Goal: Transaction & Acquisition: Purchase product/service

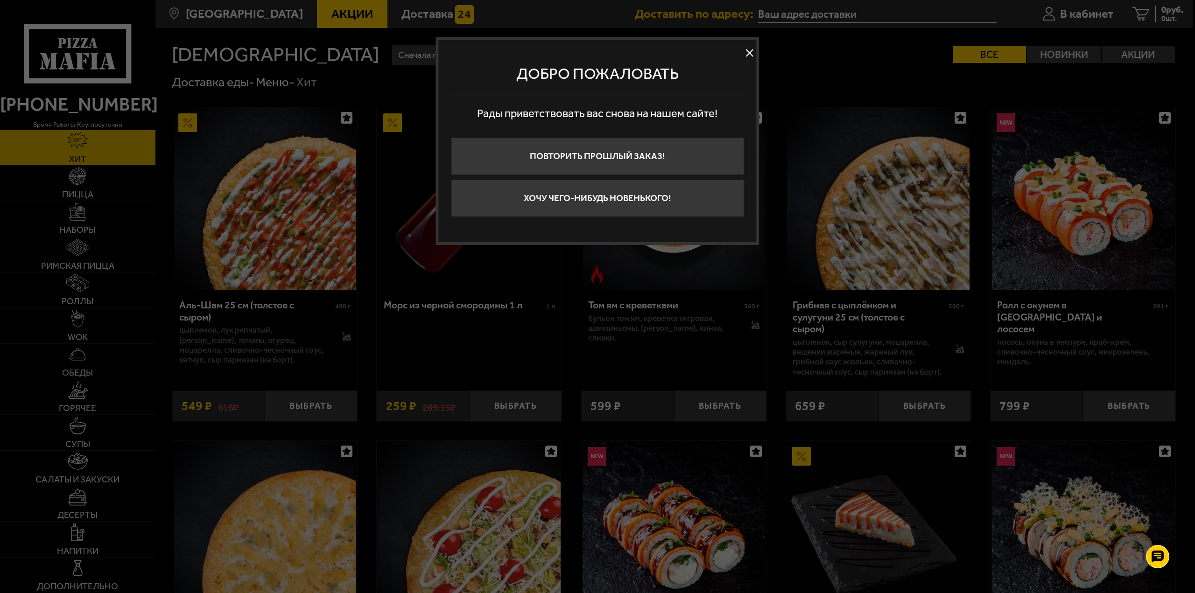
click at [749, 50] on button at bounding box center [750, 53] width 14 height 14
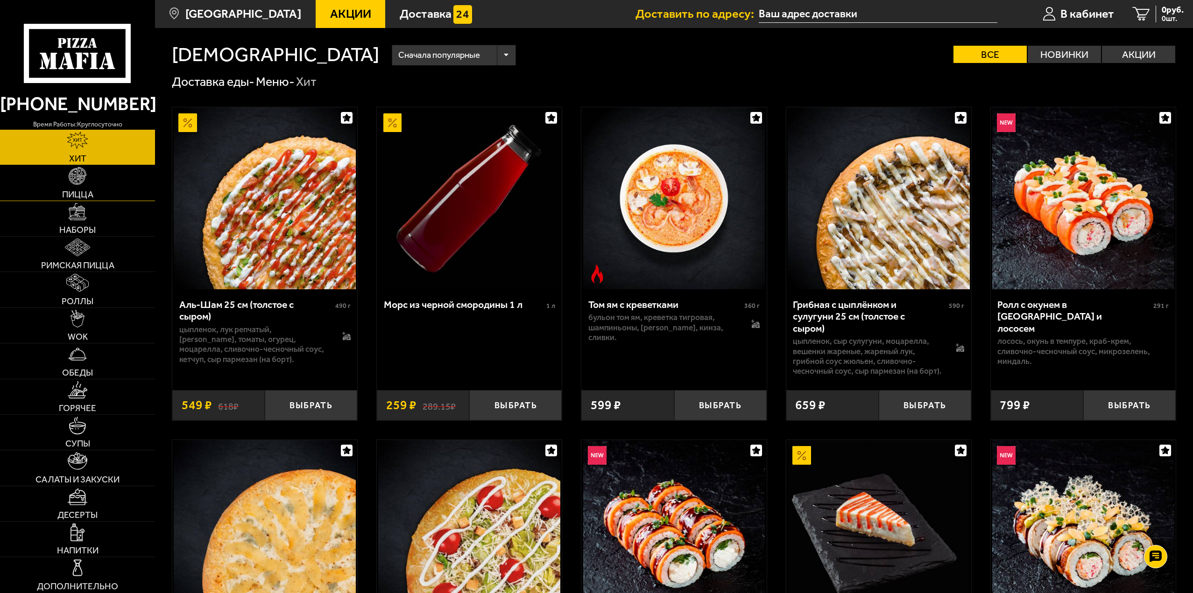
click at [75, 191] on span "Пицца" at bounding box center [77, 194] width 31 height 9
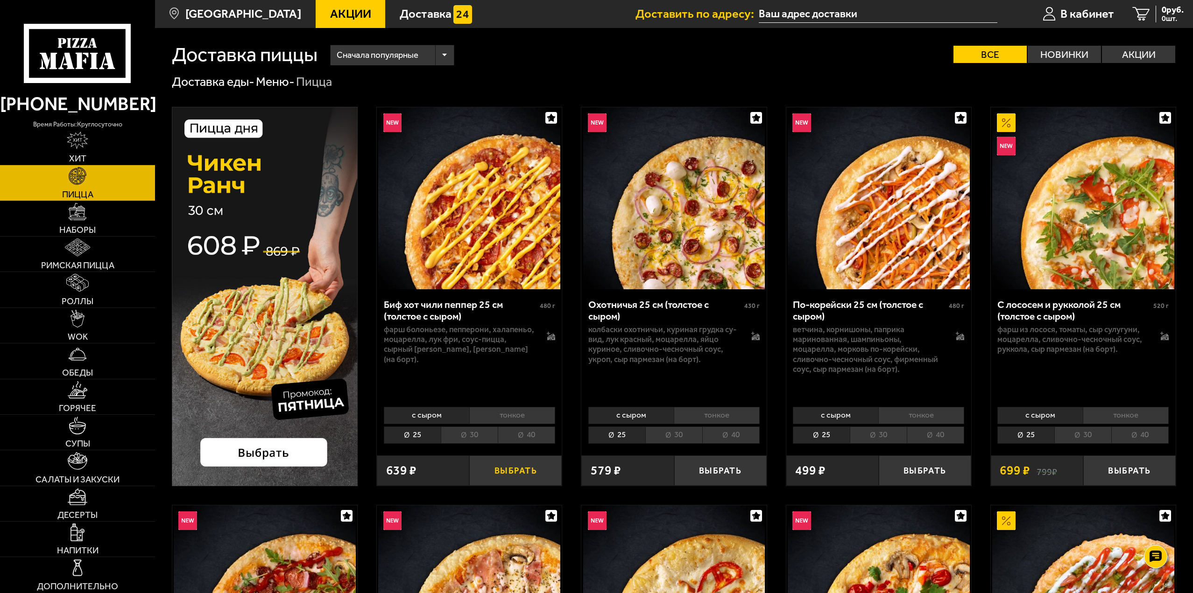
click at [539, 473] on button "Выбрать" at bounding box center [515, 471] width 92 height 30
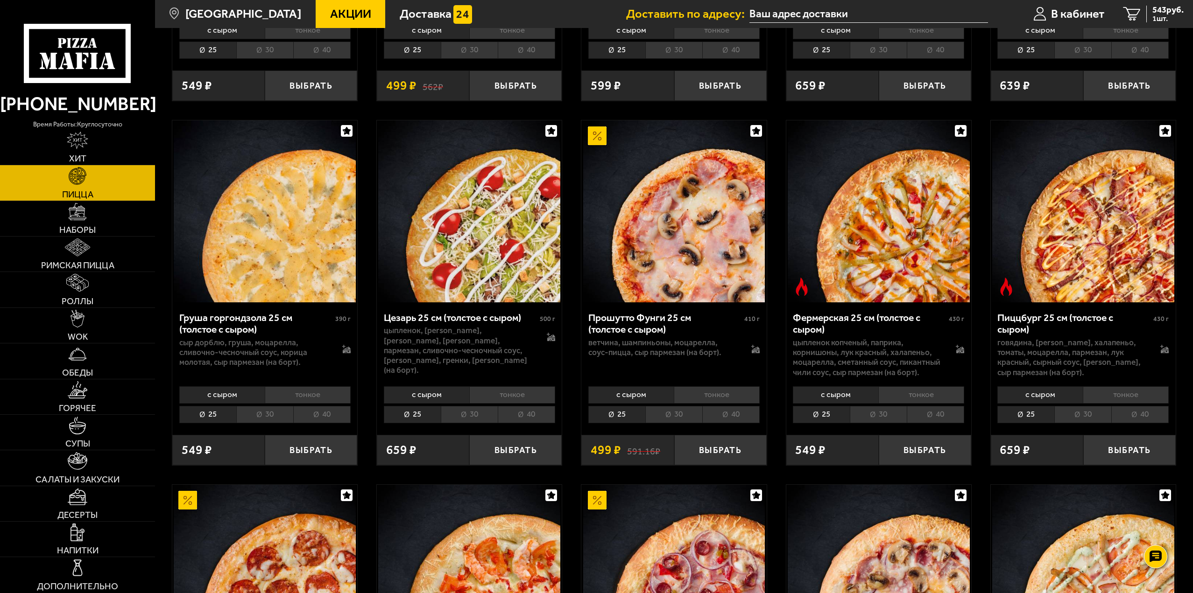
scroll to position [1167, 0]
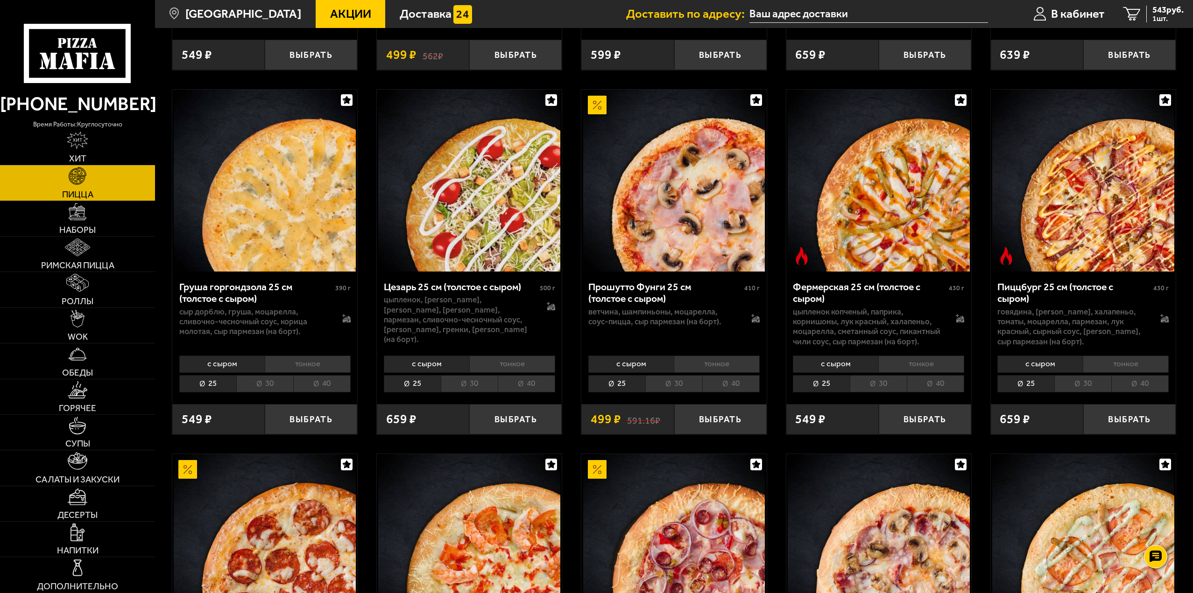
click at [695, 388] on li "30" at bounding box center [673, 383] width 57 height 17
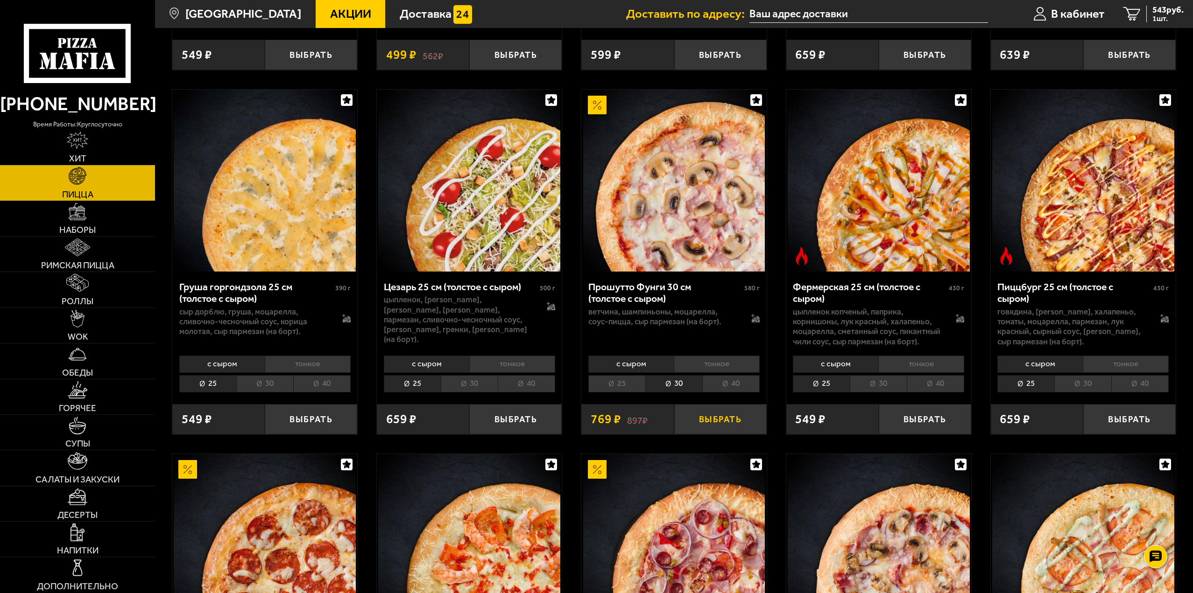
click at [728, 429] on button "Выбрать" at bounding box center [720, 419] width 92 height 30
click at [70, 332] on span "WOK" at bounding box center [78, 336] width 20 height 9
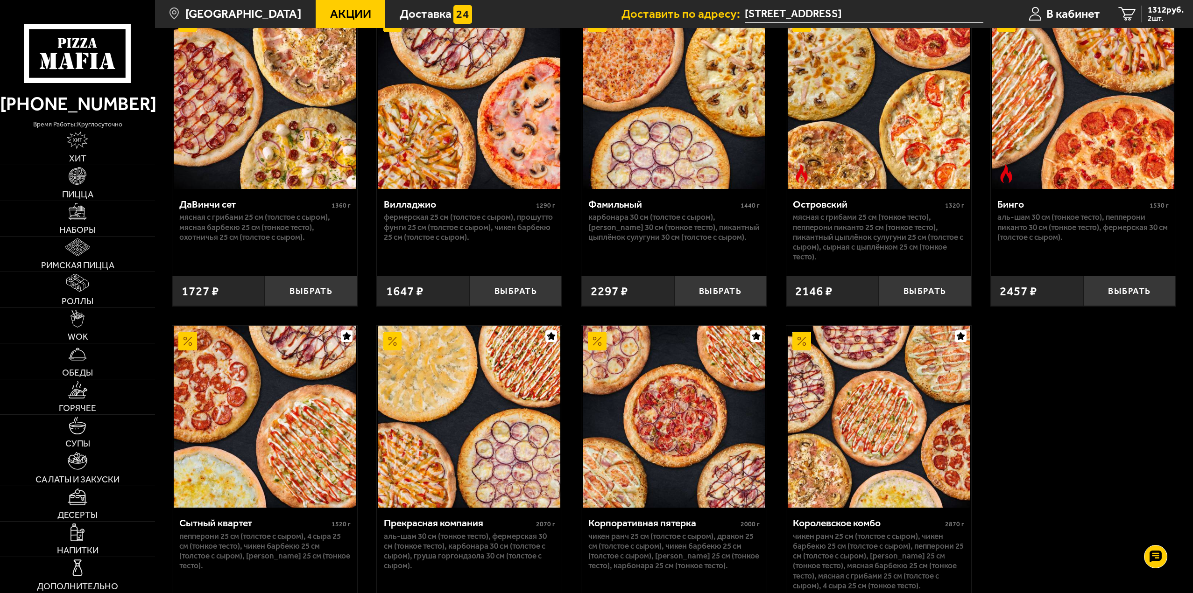
scroll to position [1059, 0]
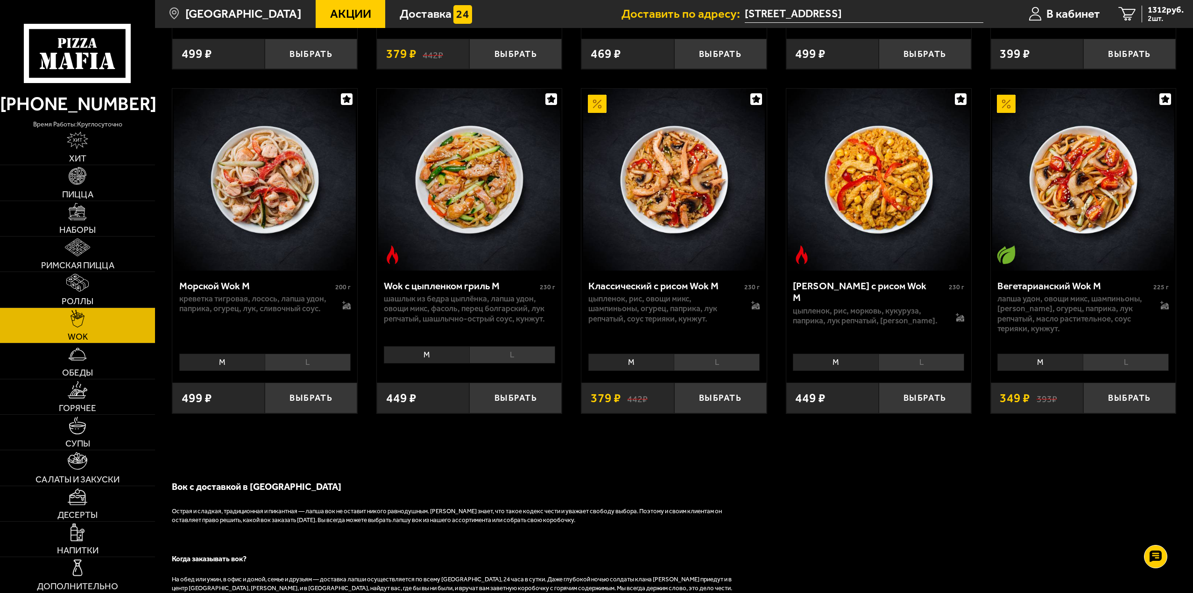
scroll to position [691, 0]
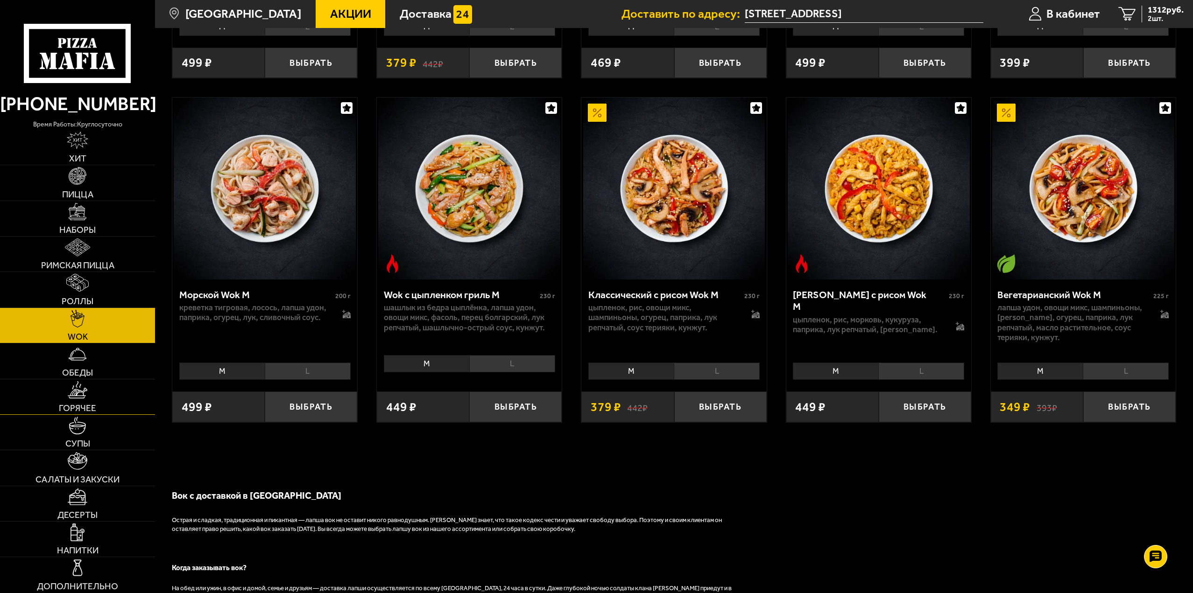
click at [78, 402] on link "Горячее" at bounding box center [77, 397] width 155 height 35
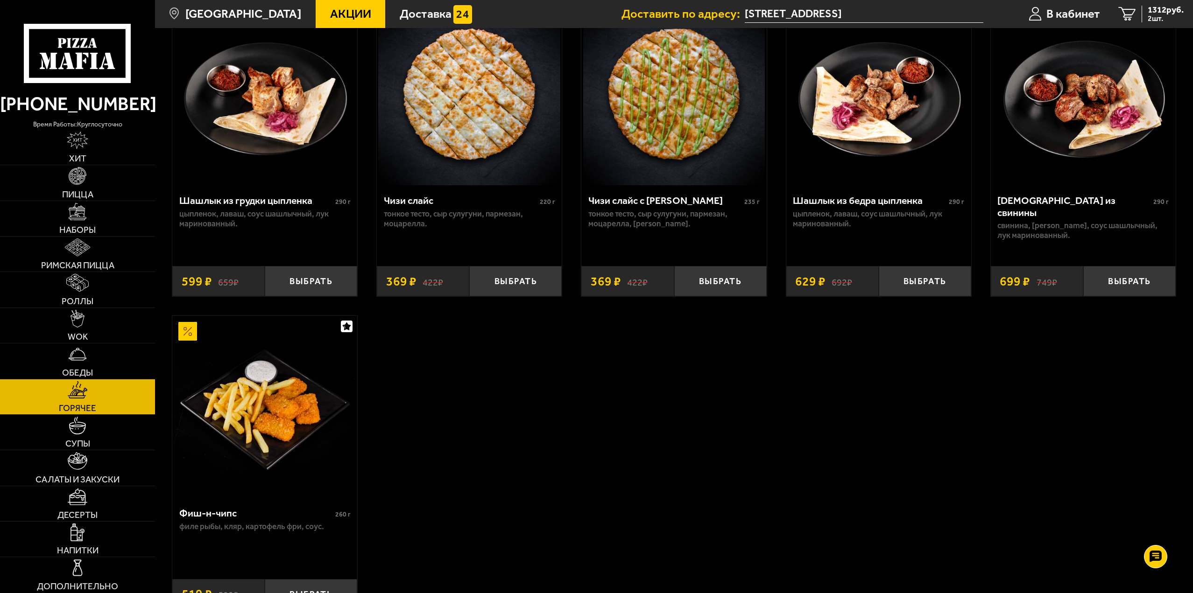
scroll to position [840, 0]
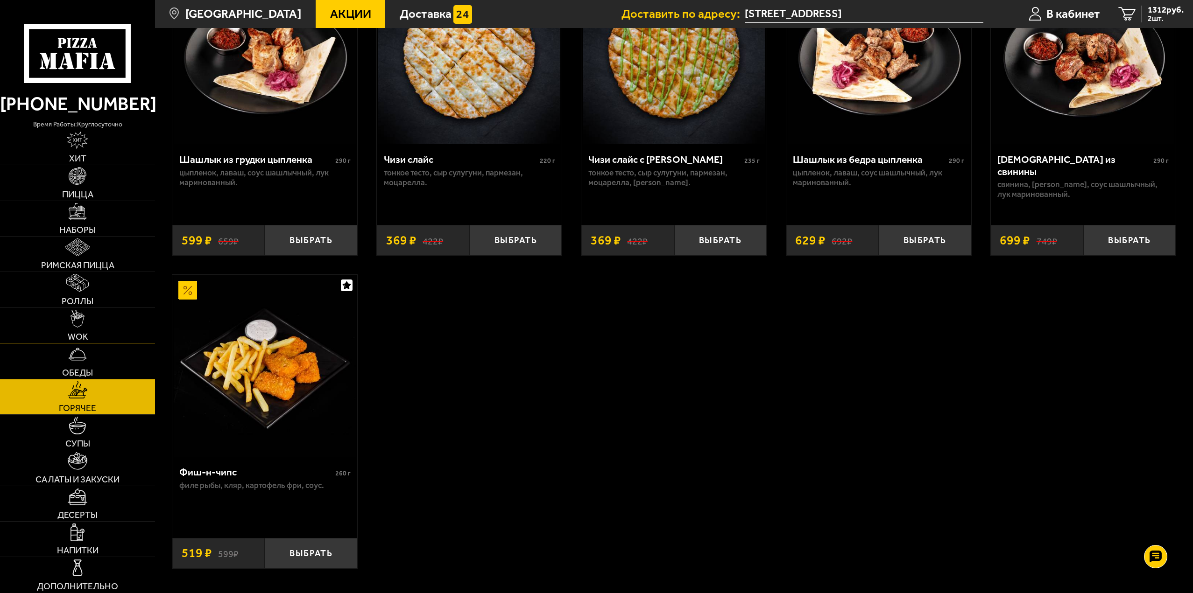
click at [84, 328] on link "WOK" at bounding box center [77, 325] width 155 height 35
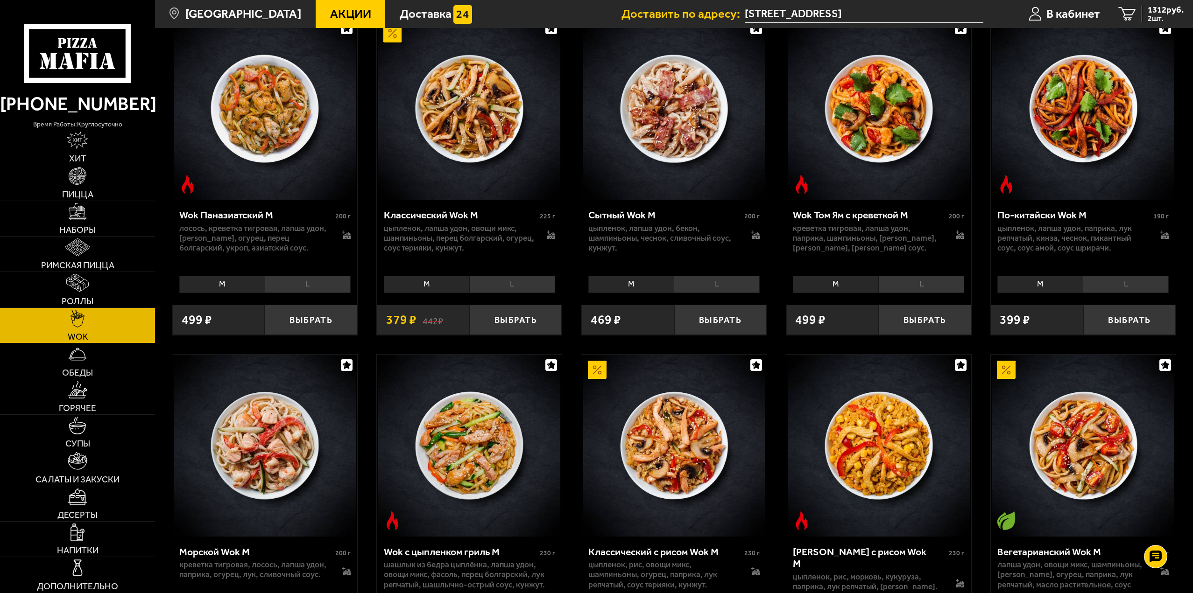
scroll to position [420, 0]
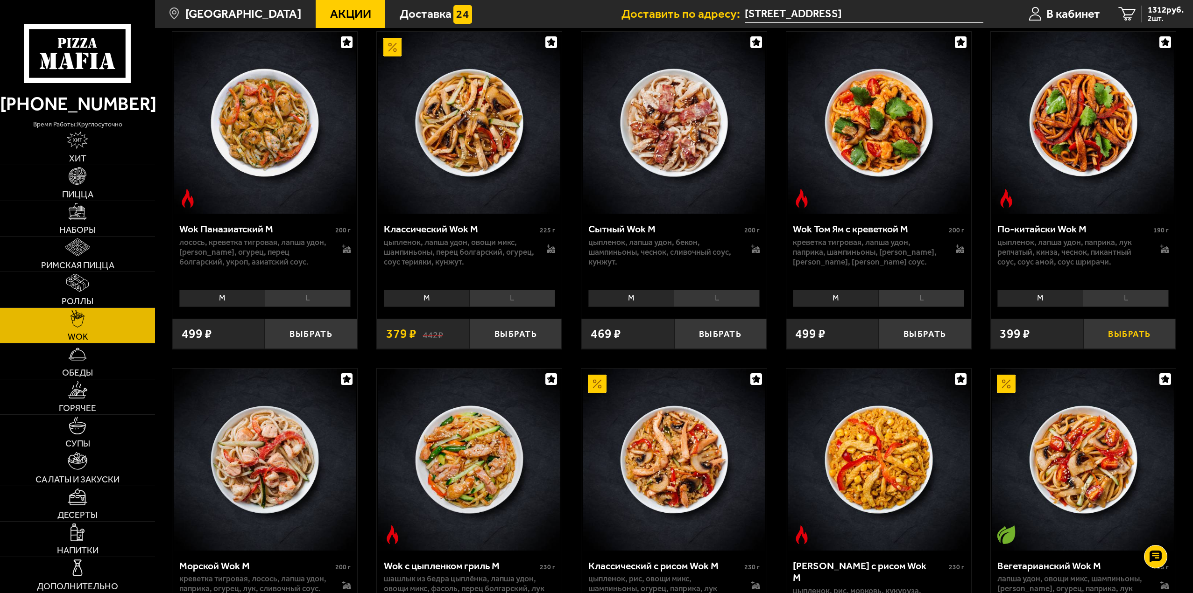
click at [1115, 340] on button "Выбрать" at bounding box center [1129, 334] width 92 height 30
click at [91, 468] on link "Салаты и закуски" at bounding box center [77, 467] width 155 height 35
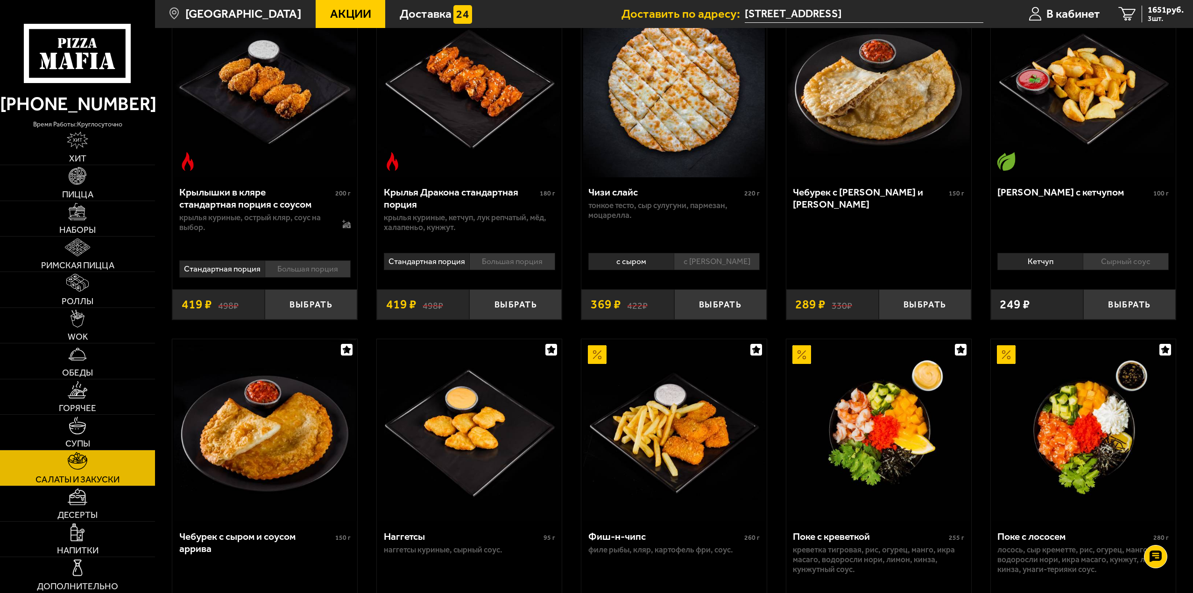
scroll to position [452, 0]
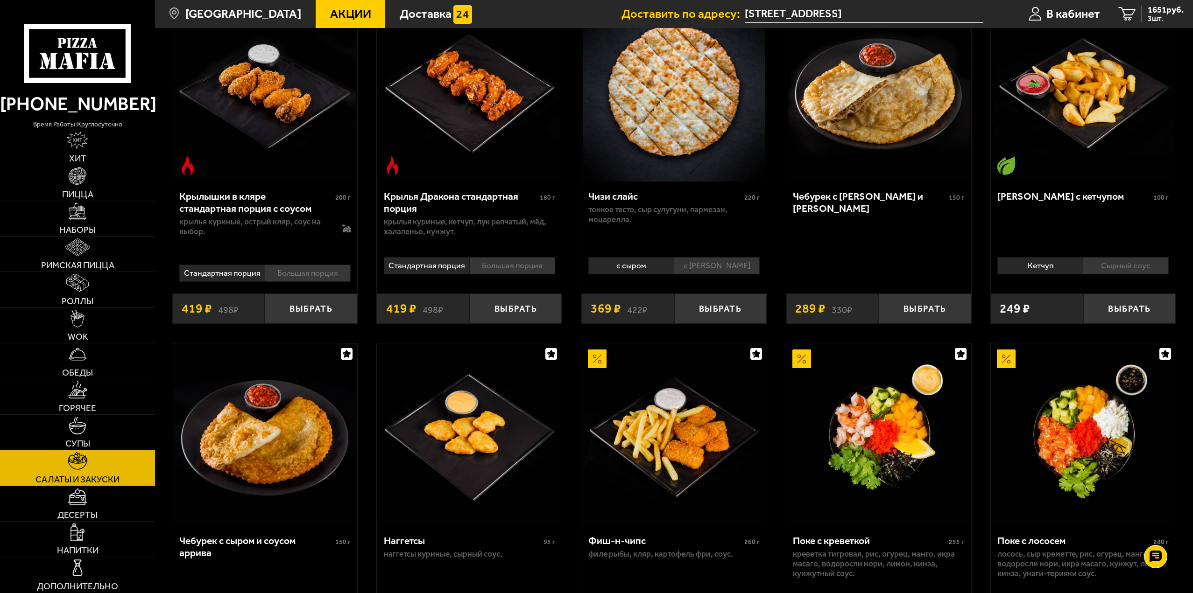
click at [89, 415] on link "Супы" at bounding box center [77, 432] width 155 height 35
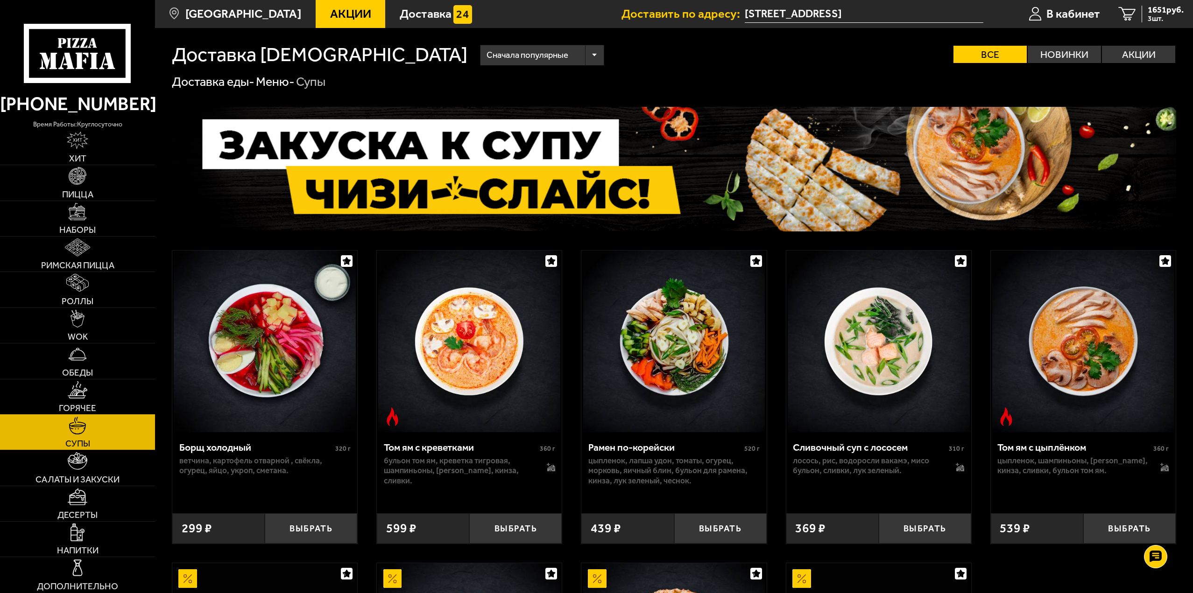
click at [89, 400] on link "Горячее" at bounding box center [77, 397] width 155 height 35
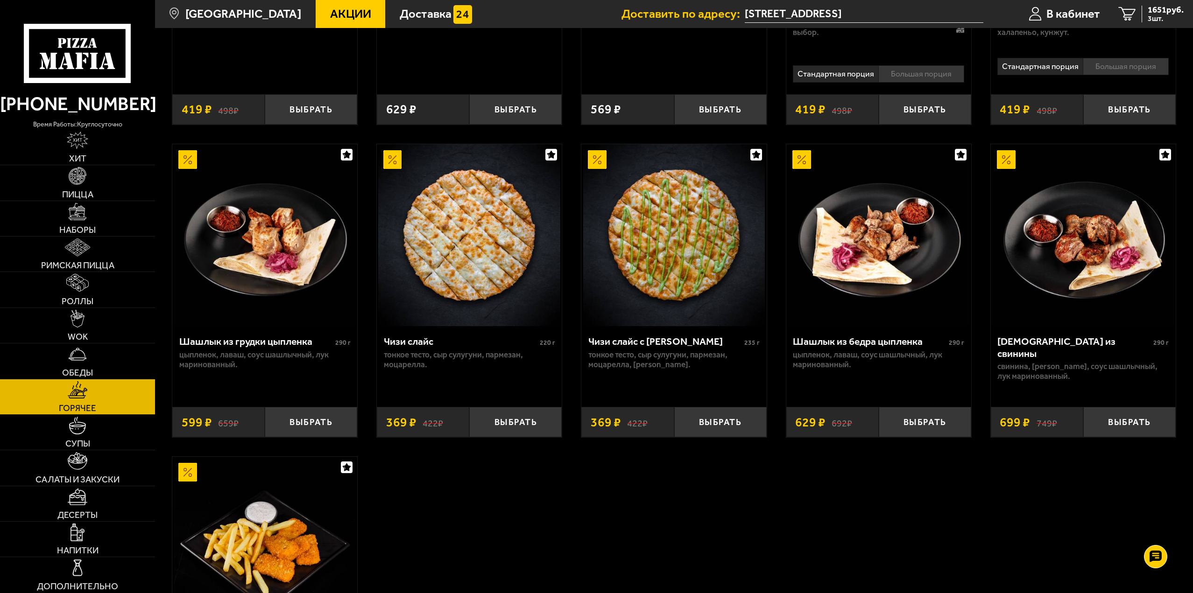
scroll to position [654, 0]
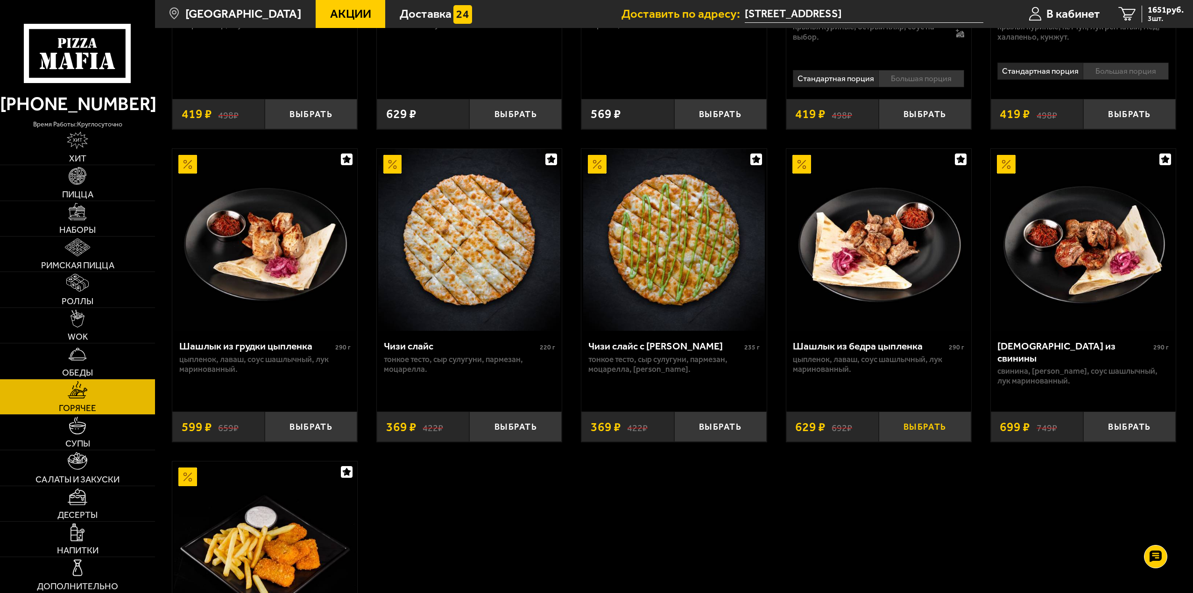
click at [937, 430] on button "Выбрать" at bounding box center [925, 427] width 92 height 30
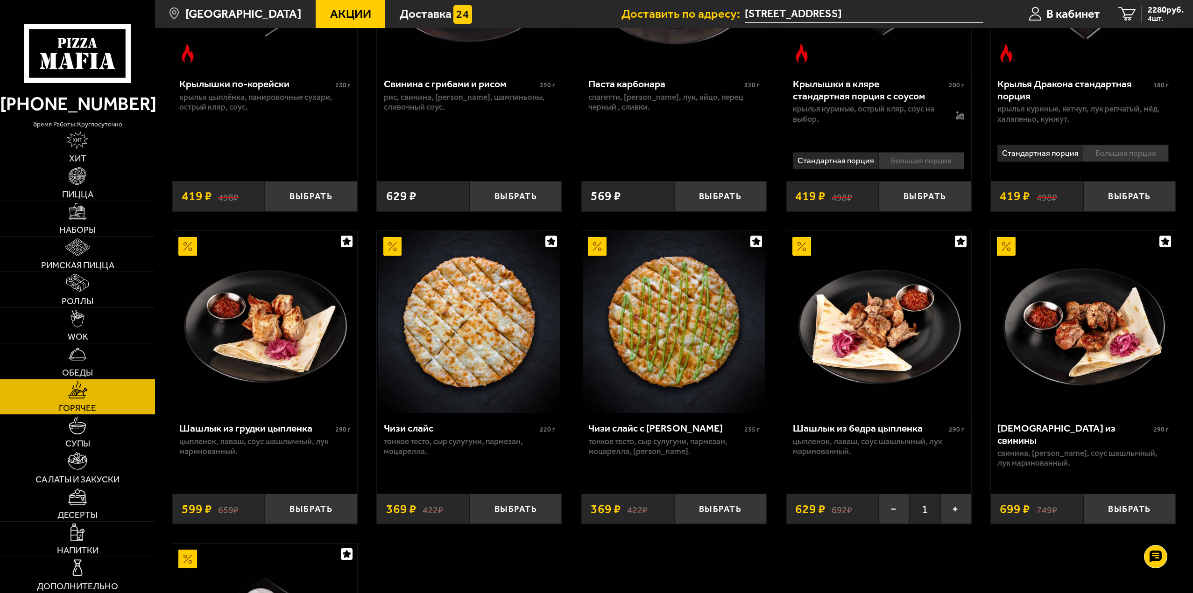
scroll to position [607, 0]
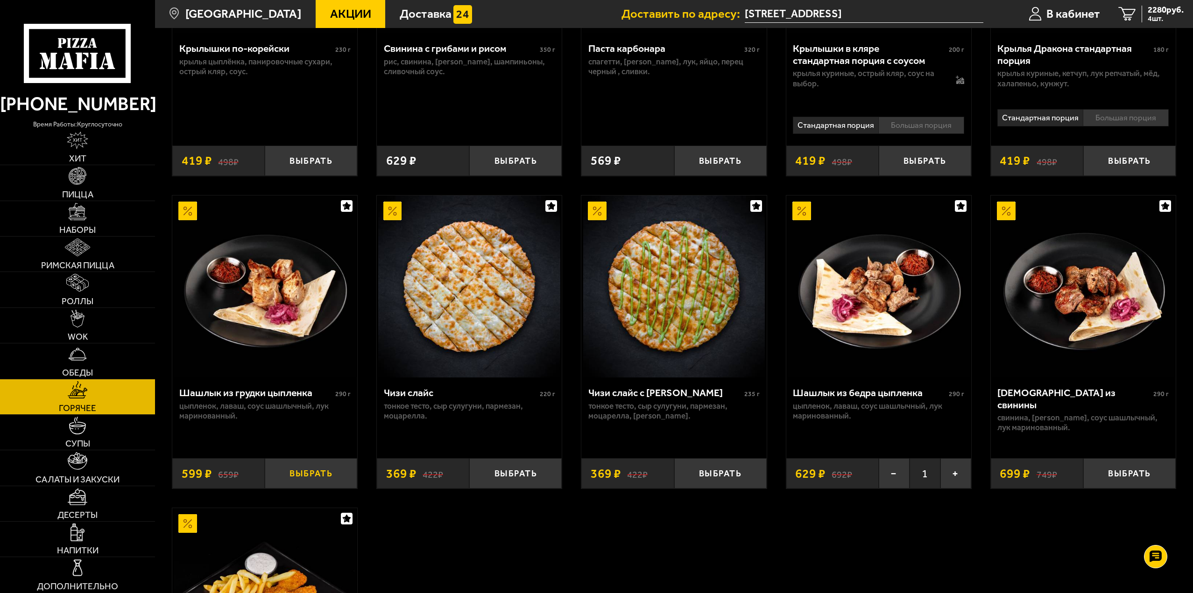
click at [336, 483] on button "Выбрать" at bounding box center [311, 473] width 92 height 30
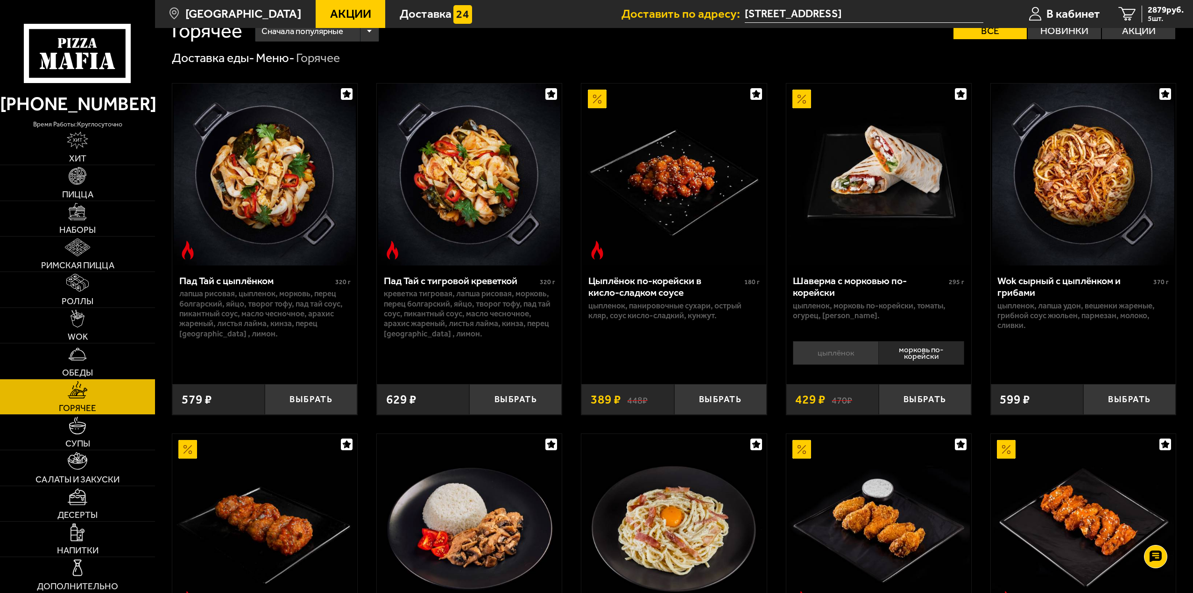
scroll to position [0, 0]
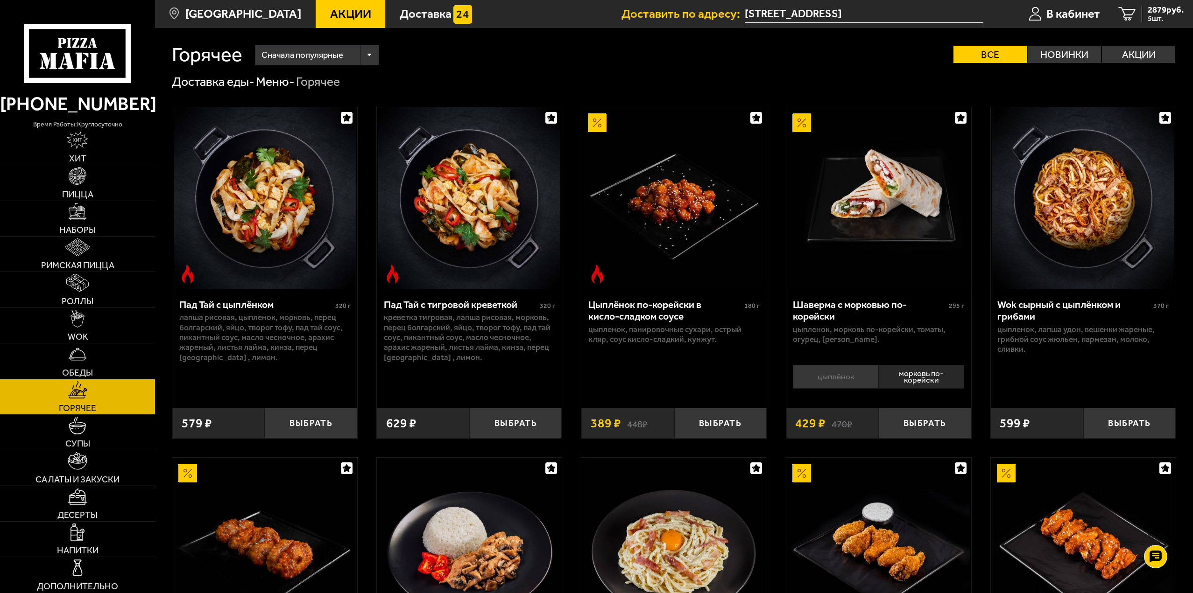
click at [83, 476] on span "Салаты и закуски" at bounding box center [77, 479] width 84 height 9
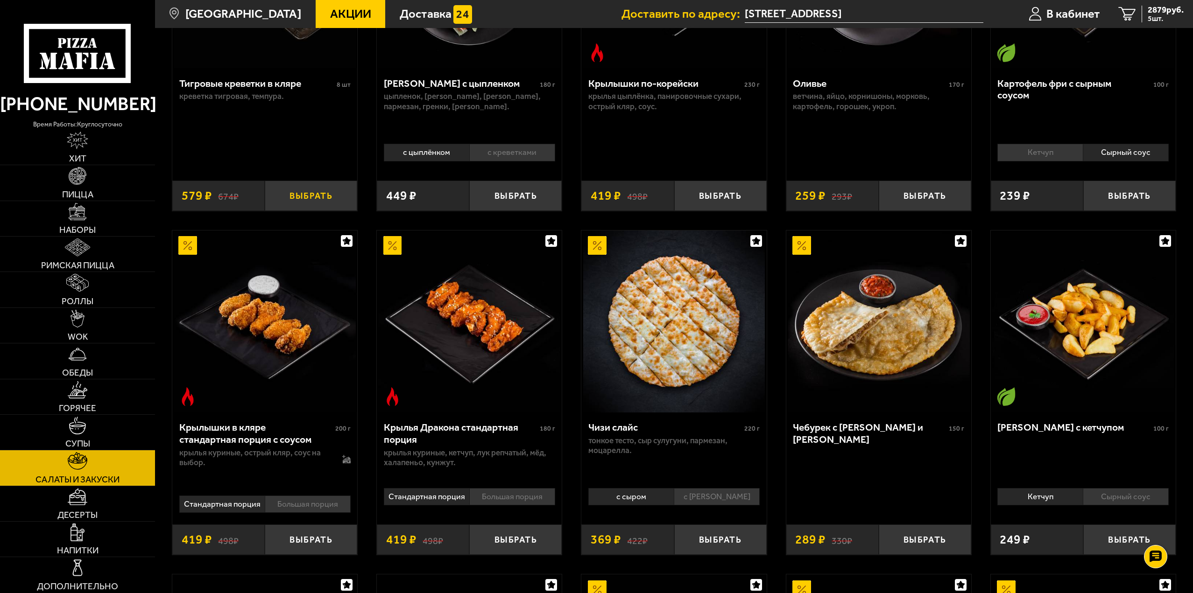
scroll to position [280, 0]
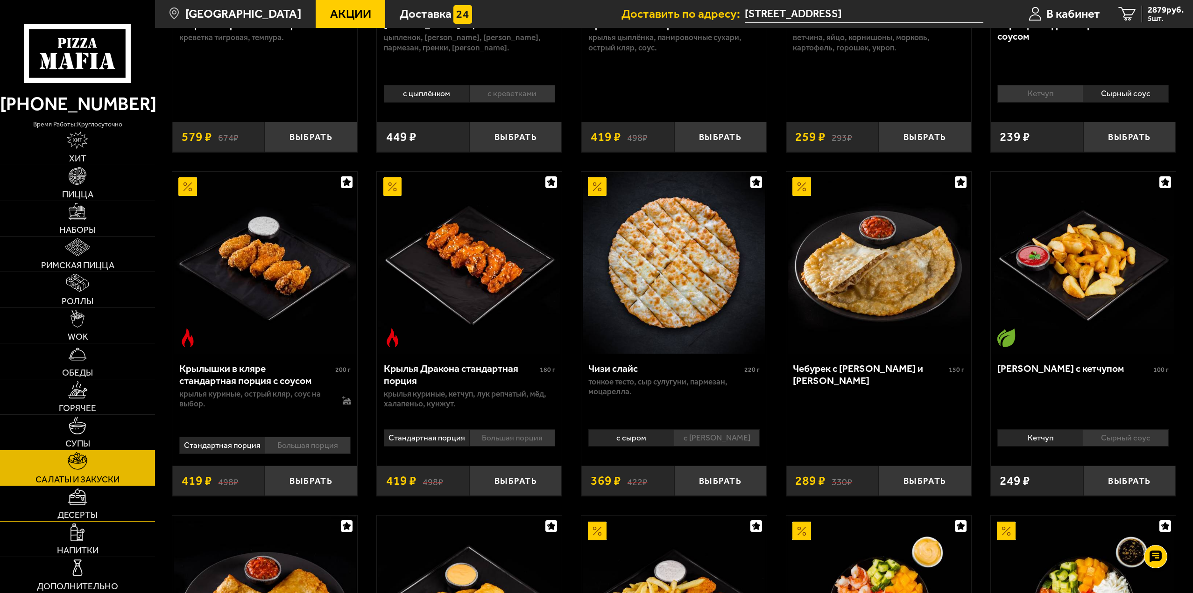
click at [88, 504] on link "Десерты" at bounding box center [77, 503] width 155 height 35
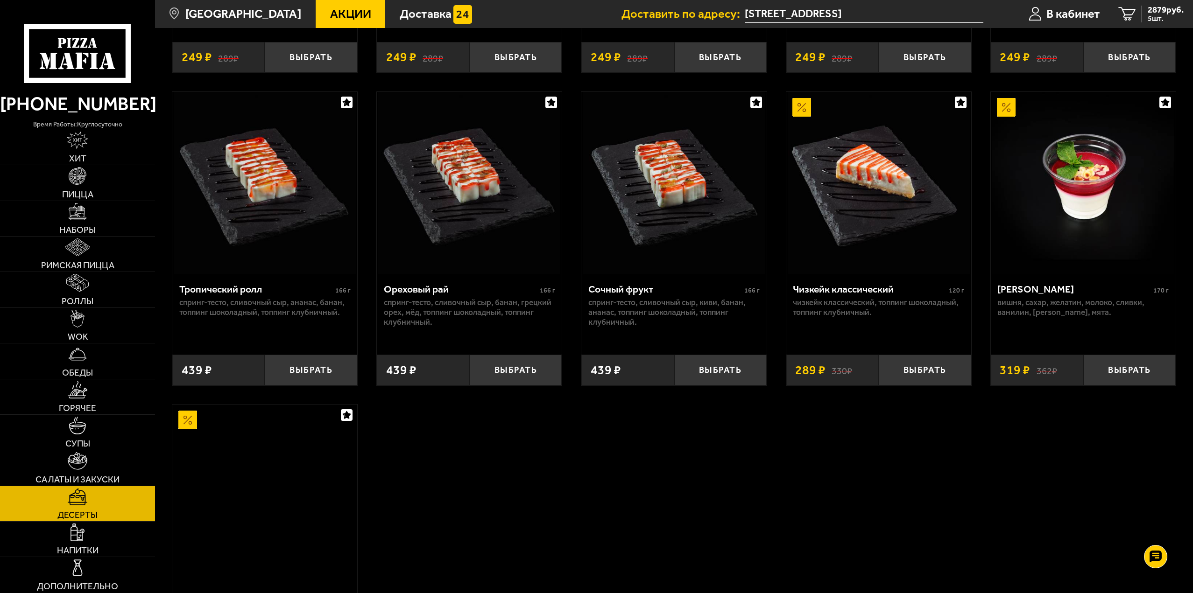
scroll to position [373, 0]
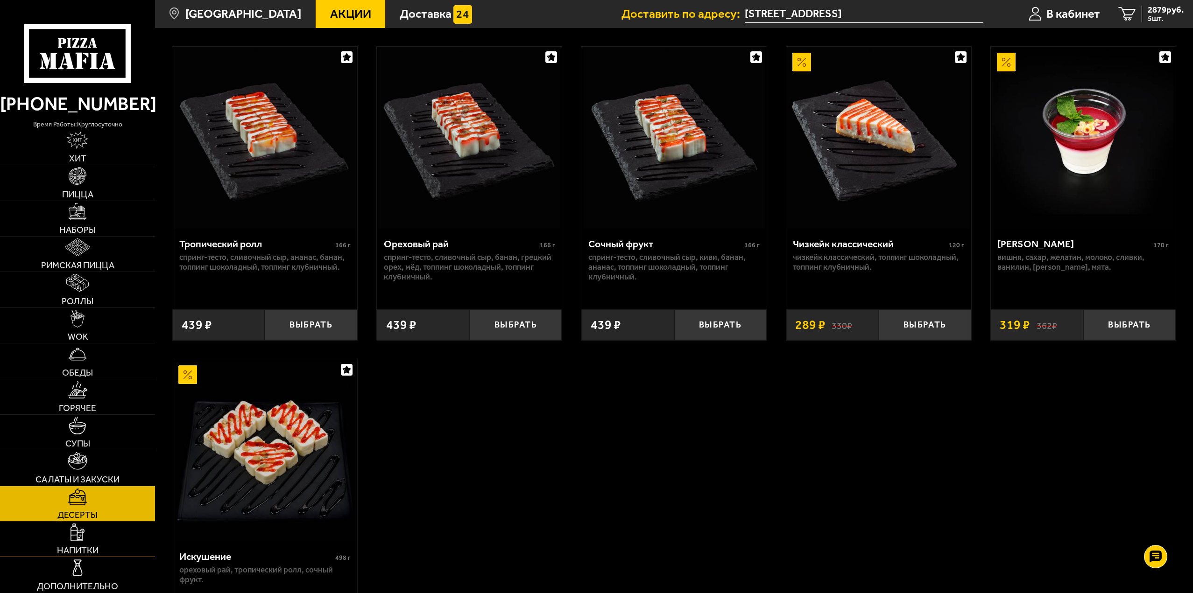
click at [70, 540] on link "Напитки" at bounding box center [77, 539] width 155 height 35
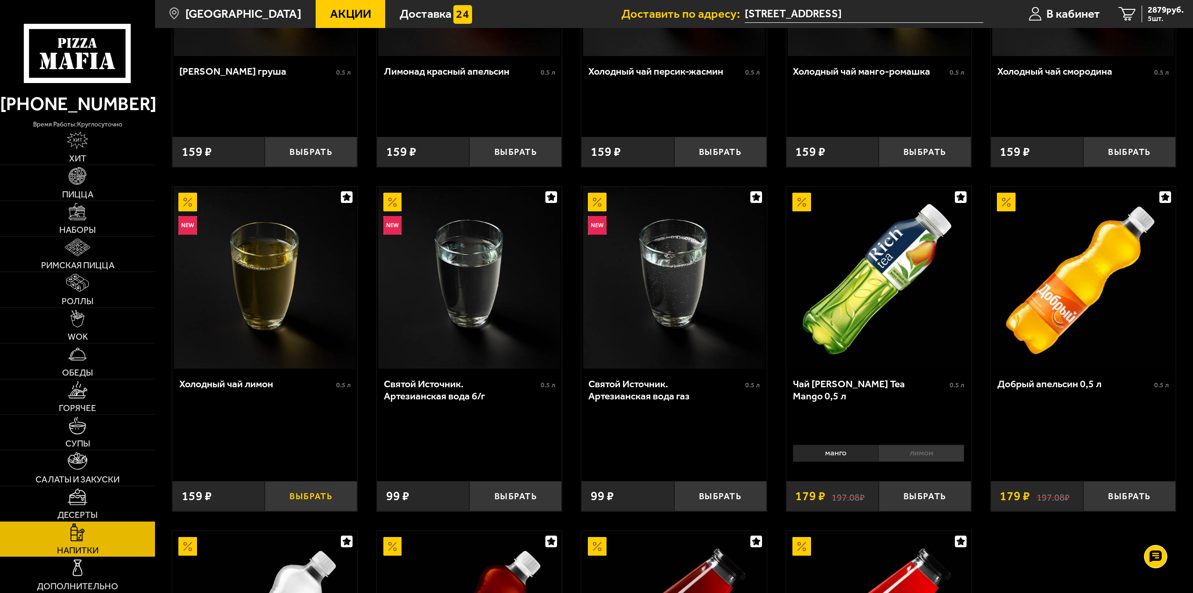
scroll to position [599, 0]
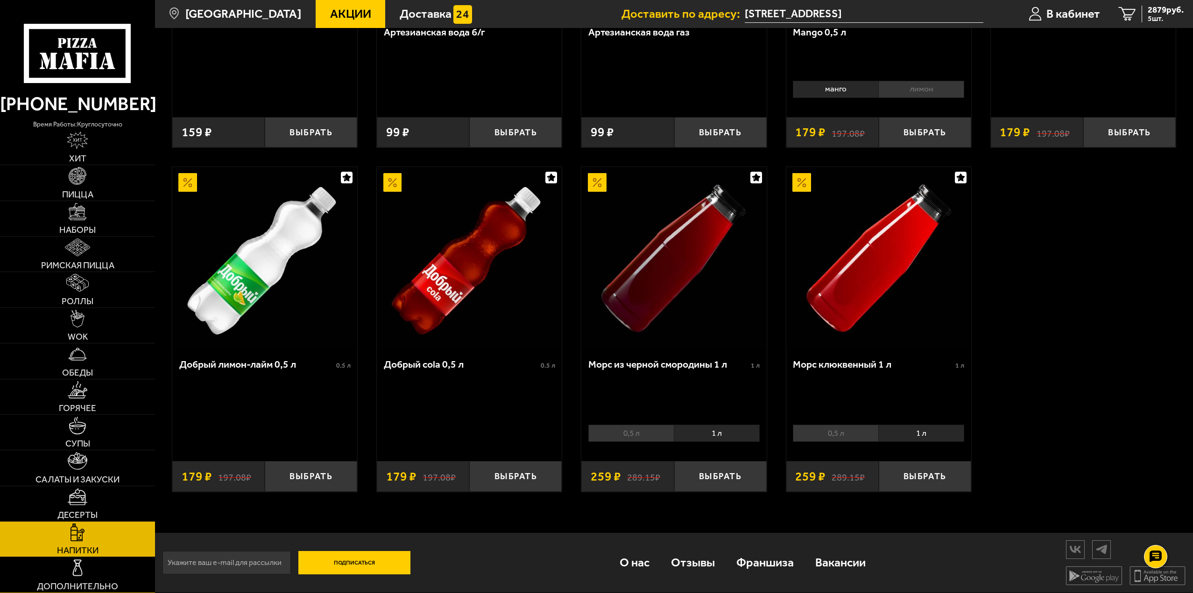
click at [100, 578] on link "Дополнительно" at bounding box center [77, 574] width 155 height 35
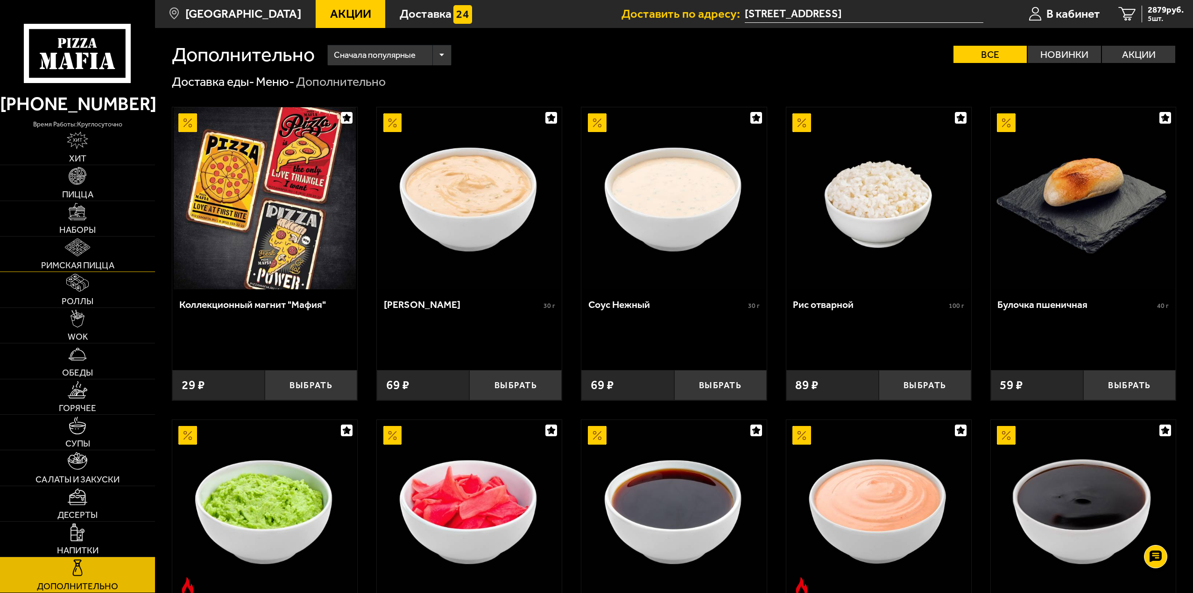
click at [92, 242] on link "Римская пицца" at bounding box center [77, 254] width 155 height 35
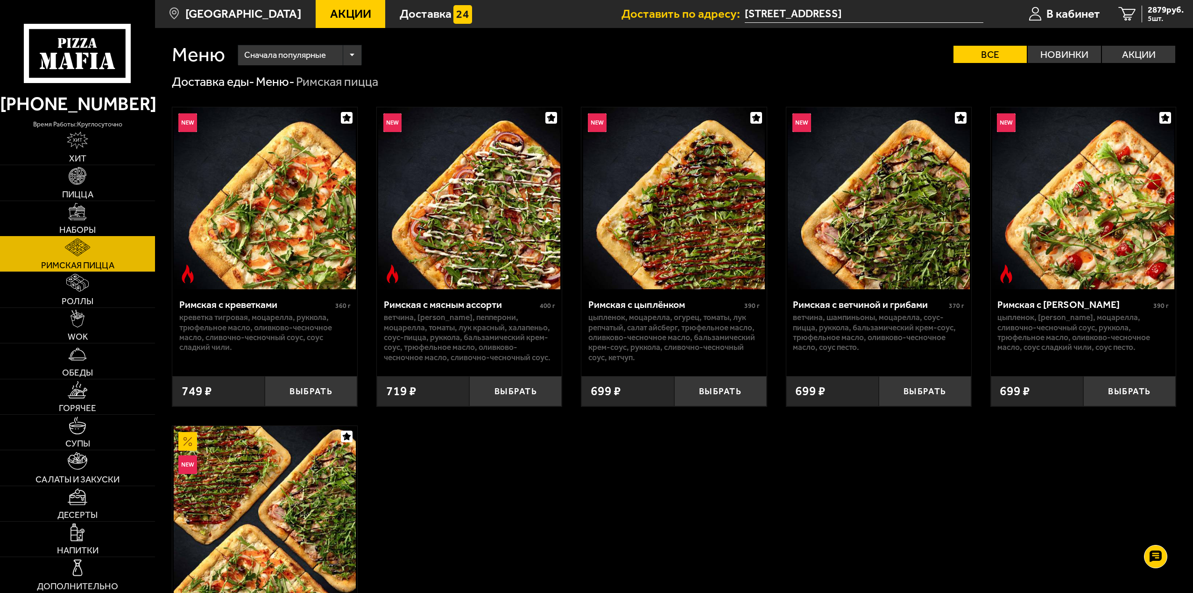
click at [64, 215] on link "Наборы" at bounding box center [77, 218] width 155 height 35
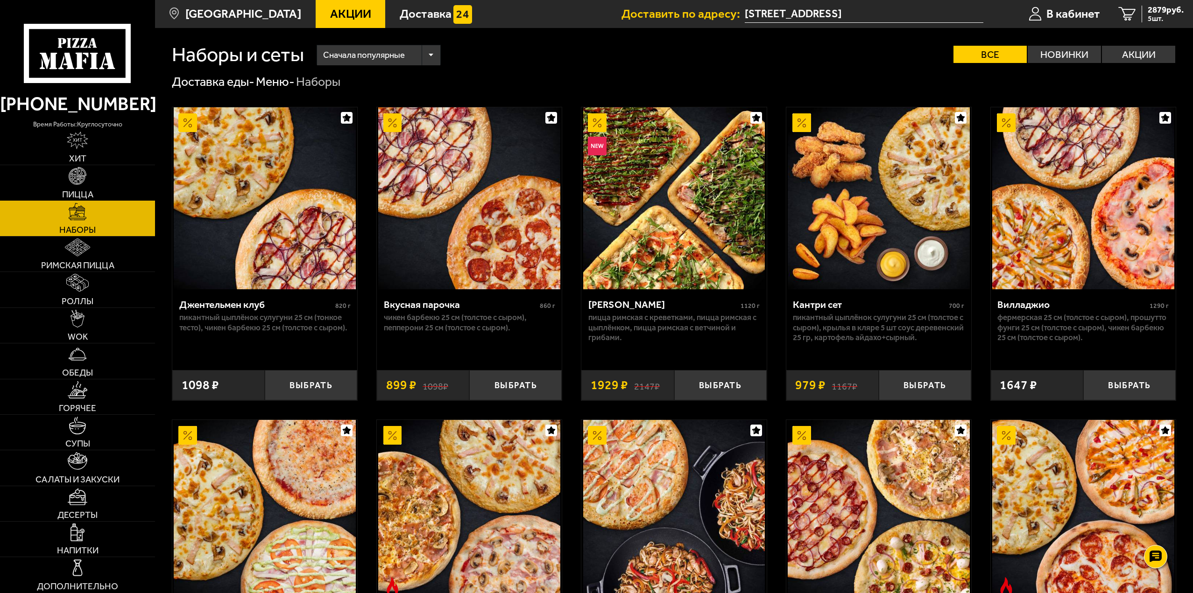
click at [78, 184] on img at bounding box center [78, 176] width 18 height 18
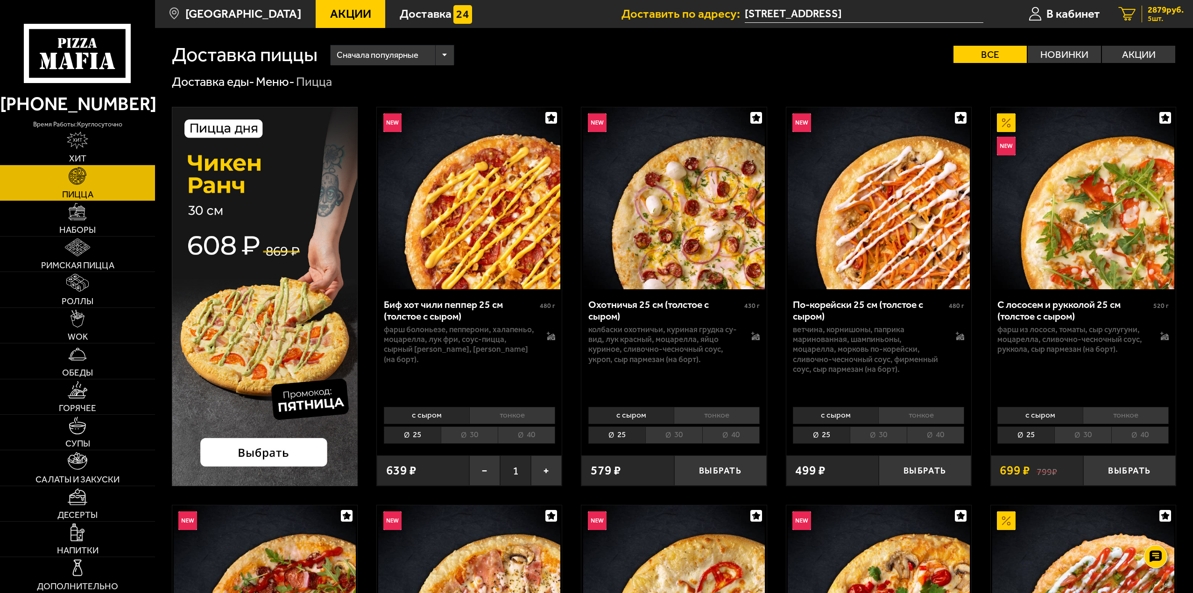
click at [1155, 7] on span "2879 руб." at bounding box center [1165, 10] width 36 height 9
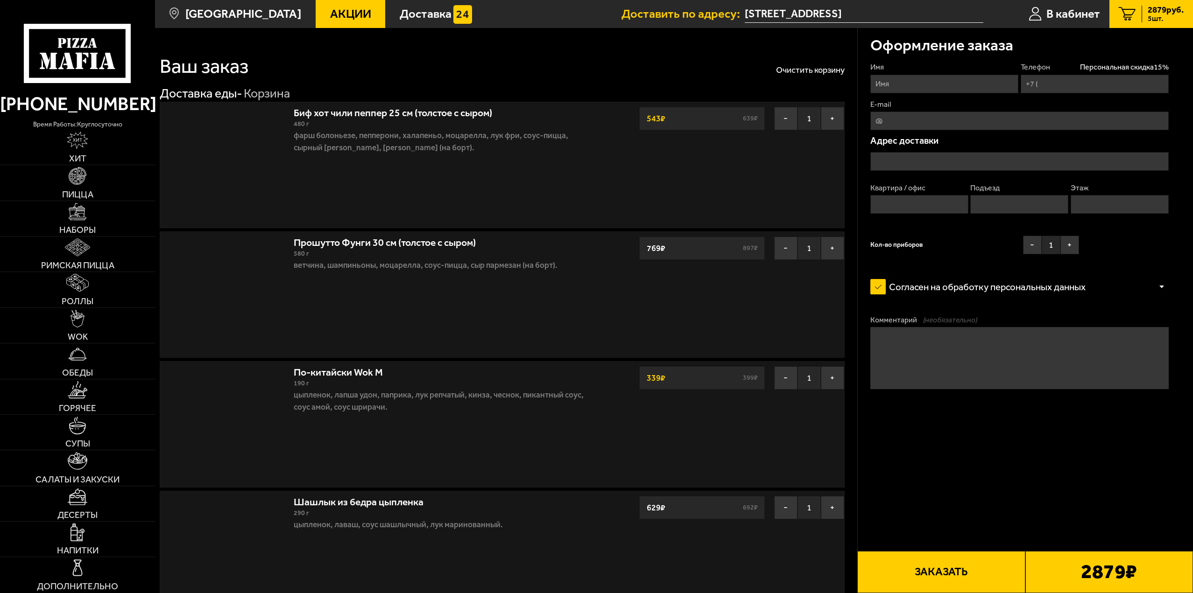
type input "+7 (906) 279-66-71"
type input "проспект Стачек, 105к2Г"
type input "425"
type input "8"
type input "3"
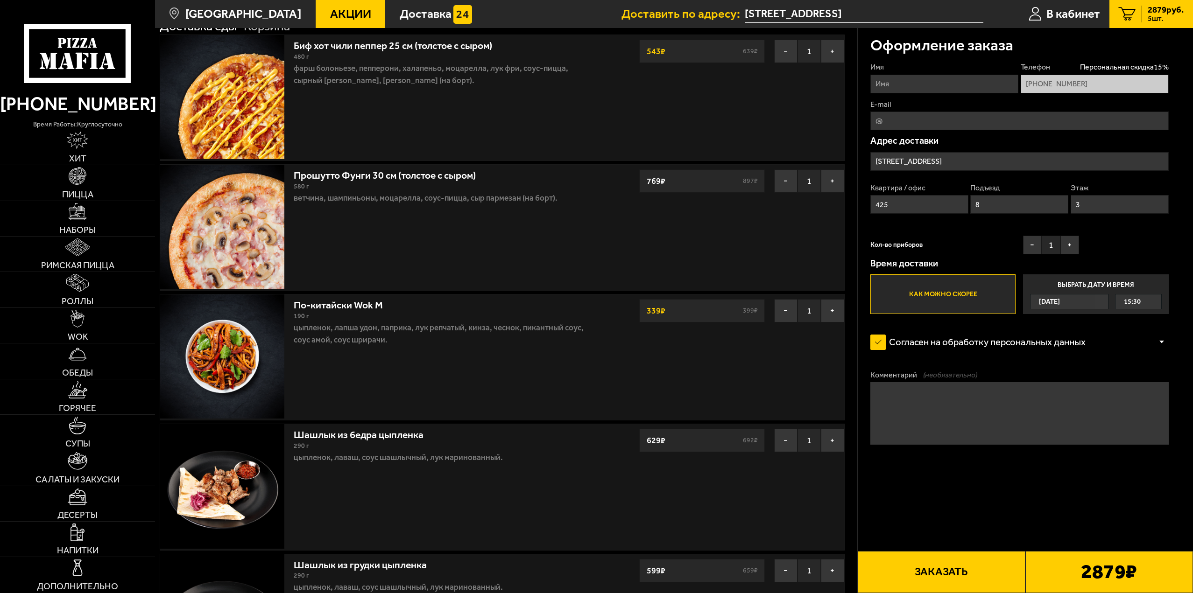
scroll to position [47, 0]
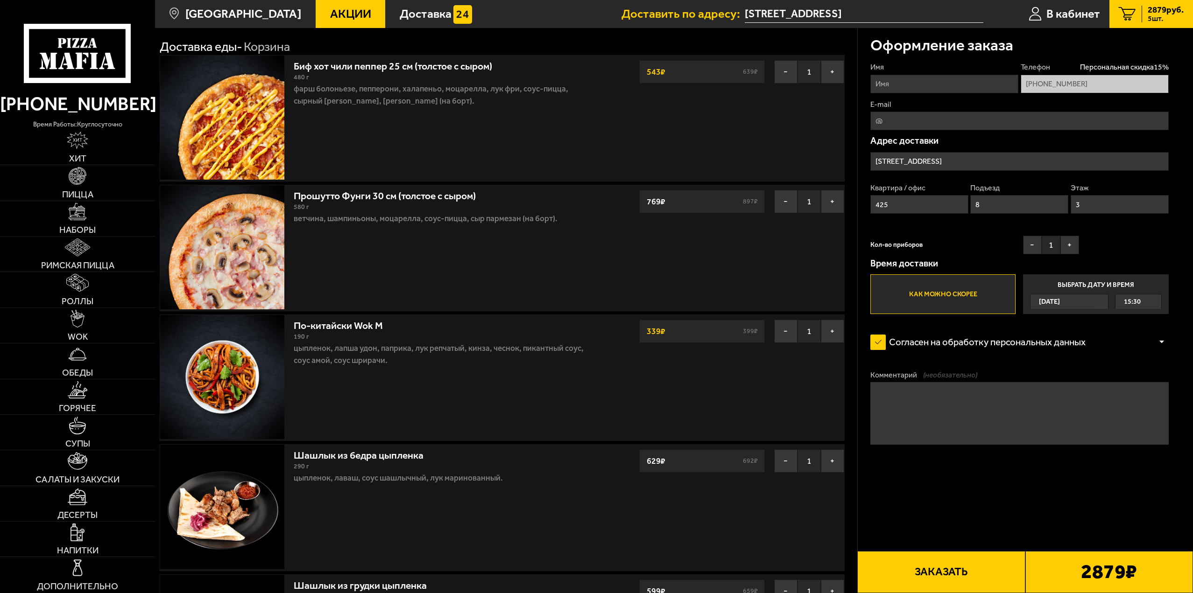
click at [941, 572] on button "Заказать" at bounding box center [941, 572] width 168 height 42
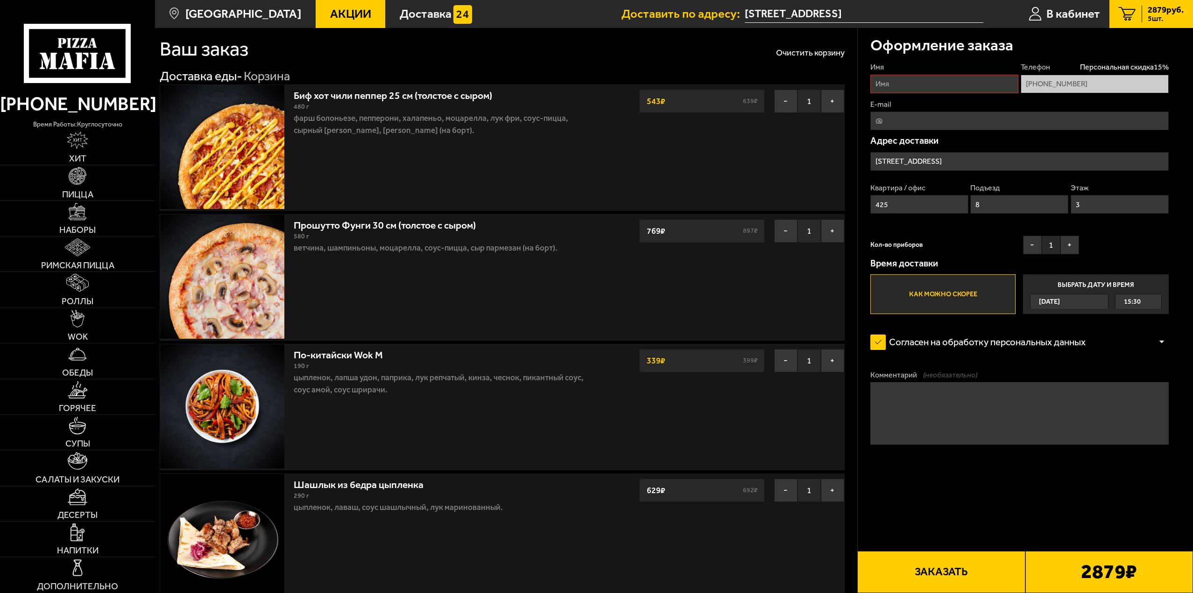
scroll to position [0, 0]
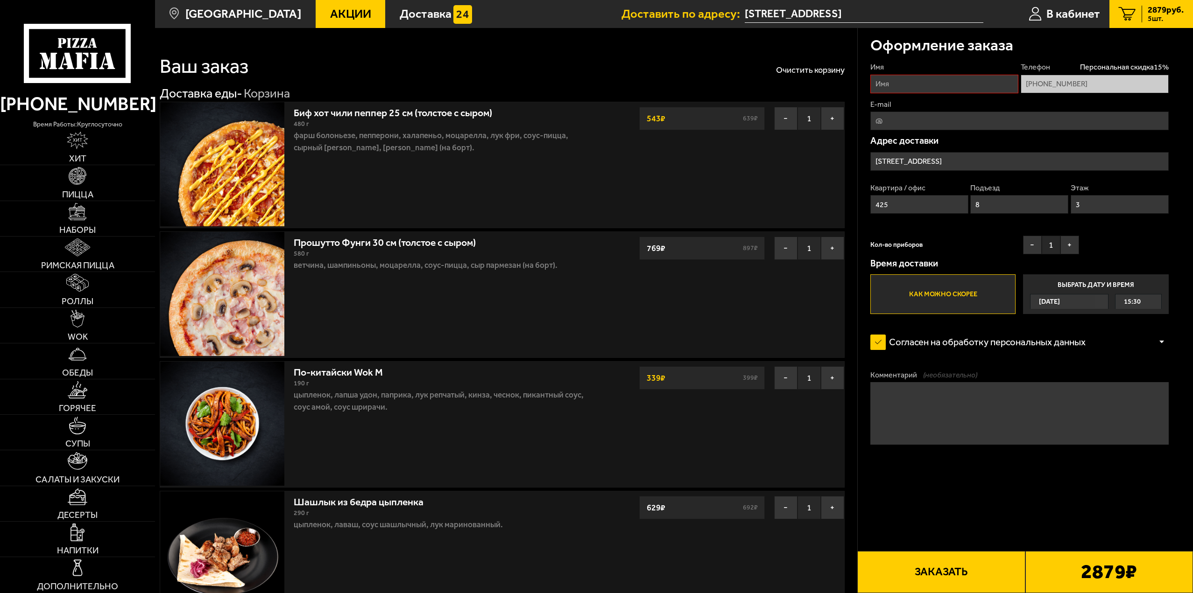
click at [917, 89] on input "Имя" at bounding box center [944, 84] width 148 height 19
type input "Алексей Воробьев"
type input "anthrax304@mail.ru"
click at [1033, 246] on button "−" at bounding box center [1032, 245] width 19 height 19
click at [947, 573] on button "Заказать" at bounding box center [941, 572] width 168 height 42
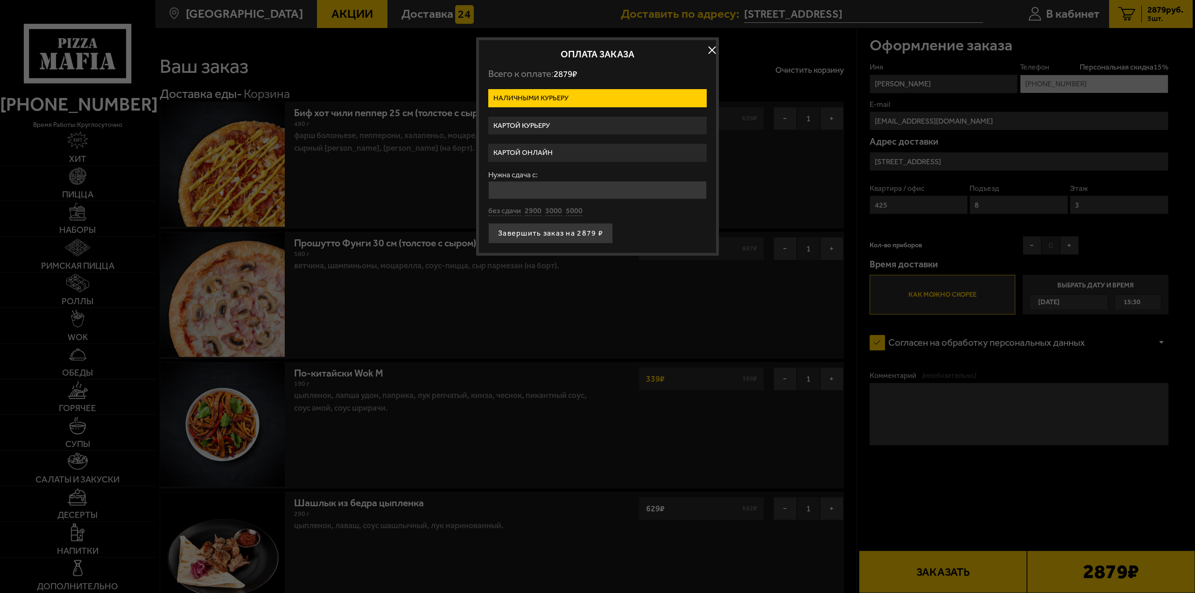
click at [550, 157] on label "Картой онлайн" at bounding box center [597, 153] width 218 height 18
click at [0, 0] on input "Картой онлайн" at bounding box center [0, 0] width 0 height 0
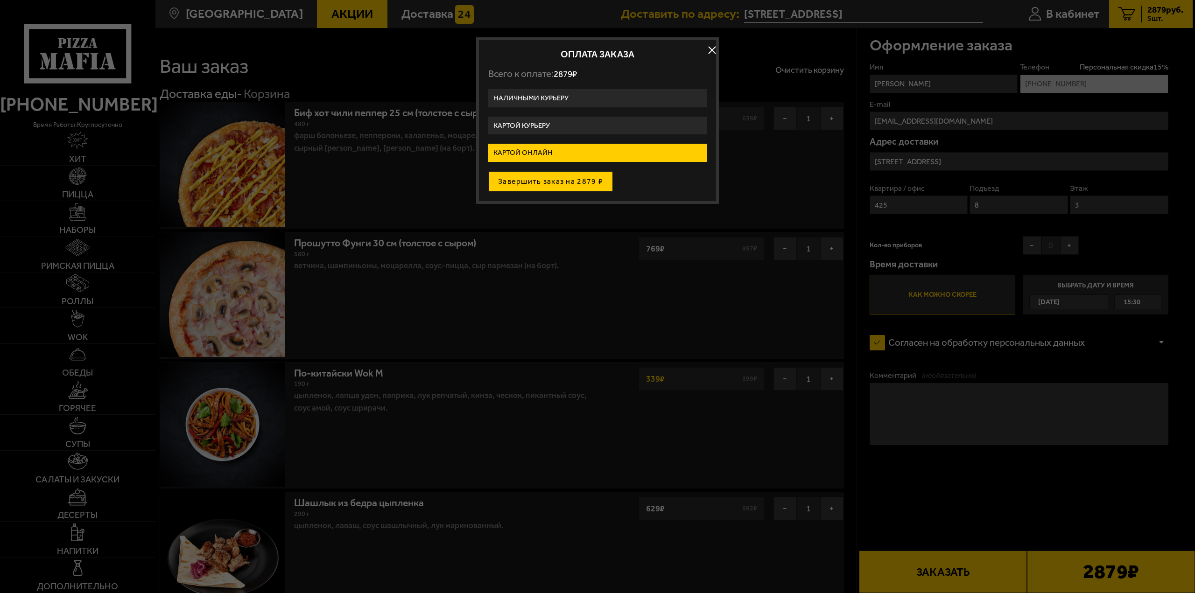
click at [570, 188] on button "Завершить заказ на 2879 ₽" at bounding box center [550, 181] width 125 height 21
